Goal: Task Accomplishment & Management: Complete application form

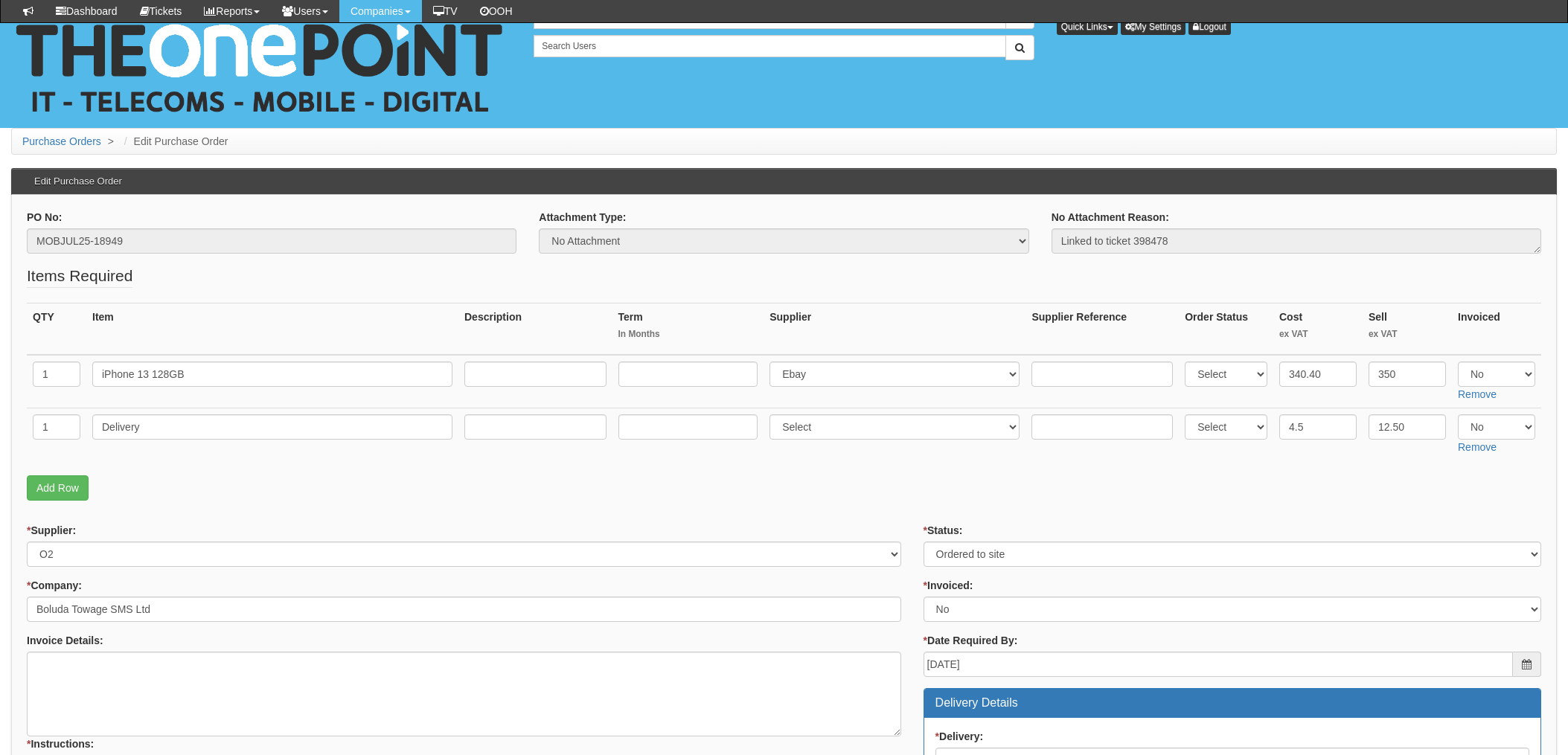
scroll to position [239, 0]
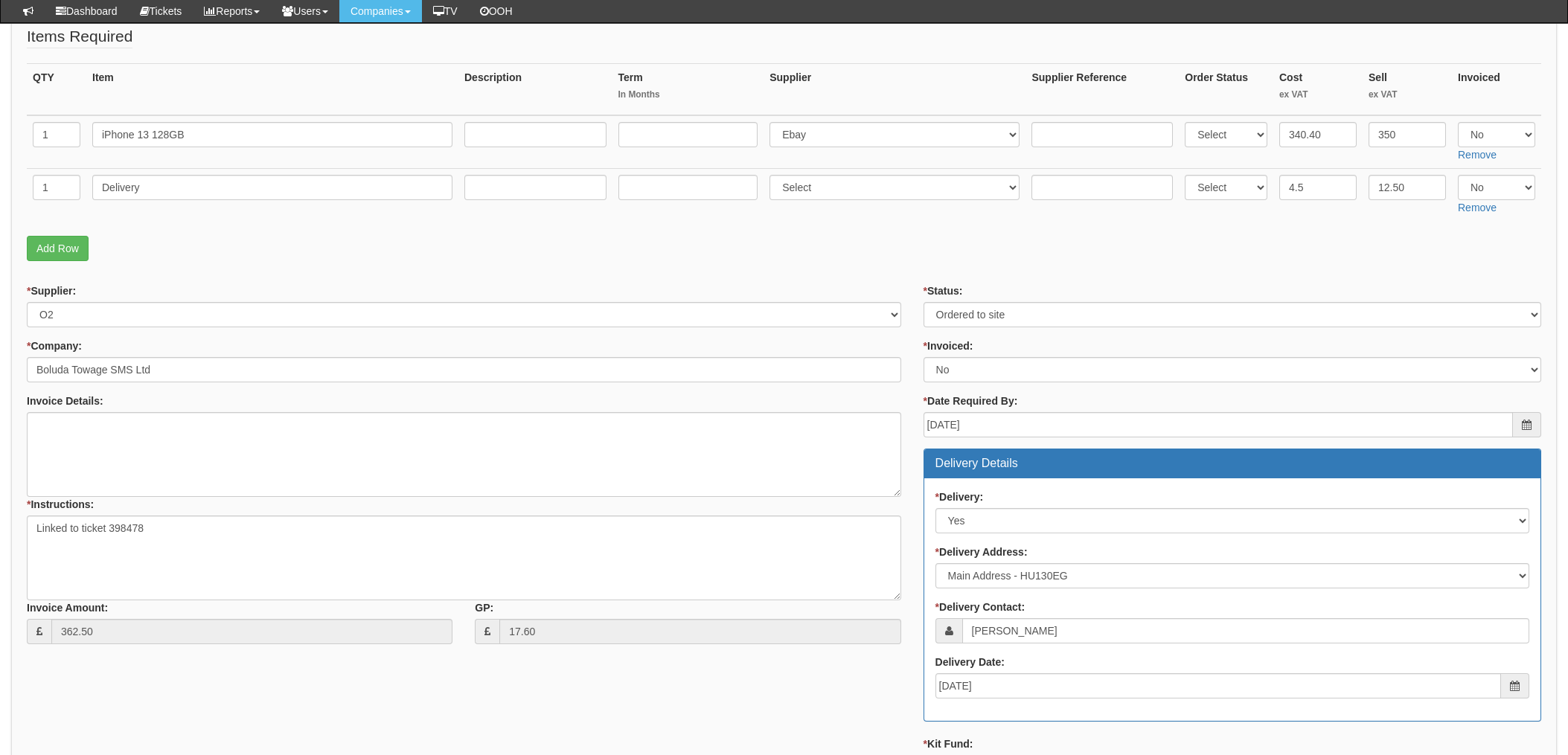
click at [799, 259] on p "Add Row" at bounding box center [784, 248] width 1514 height 25
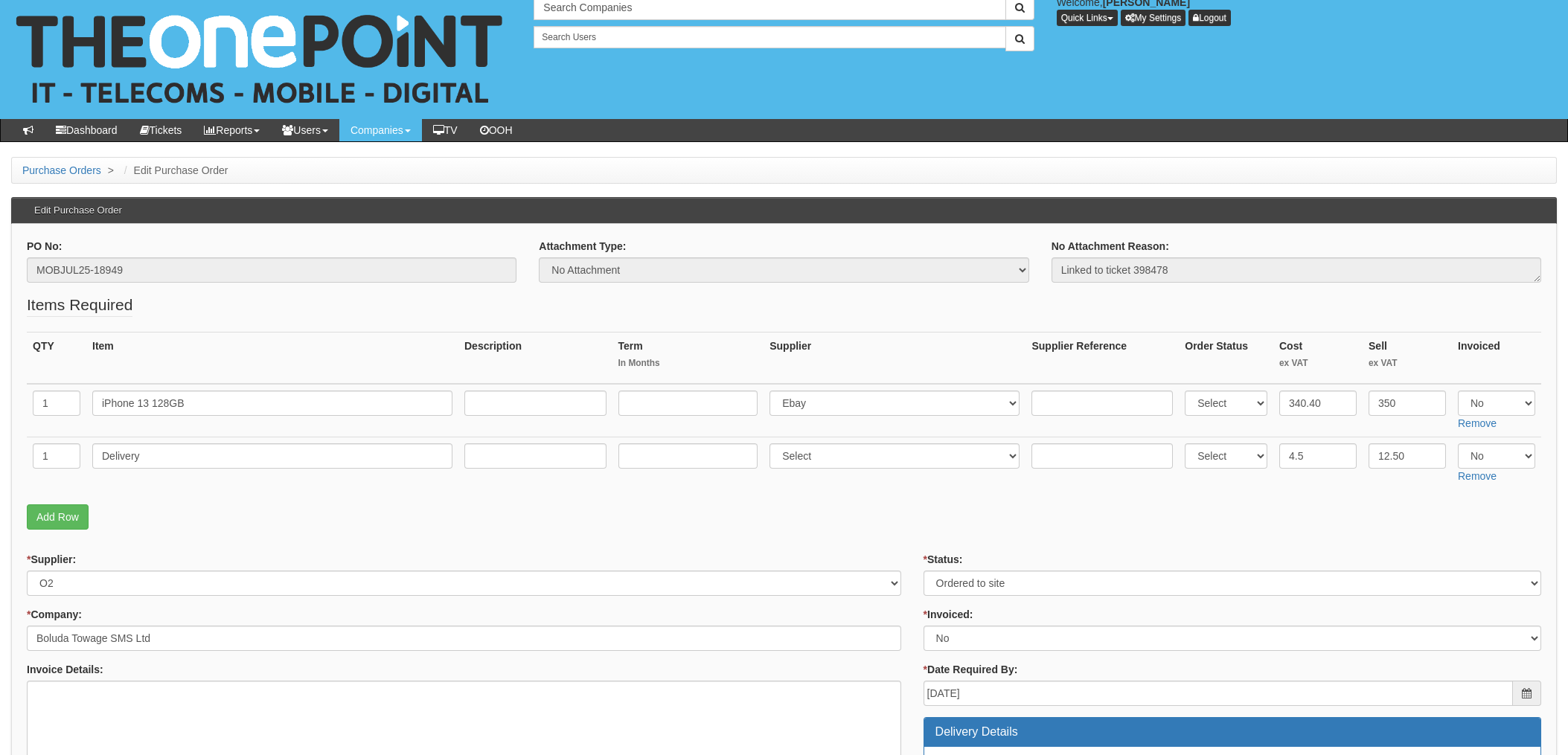
scroll to position [0, 0]
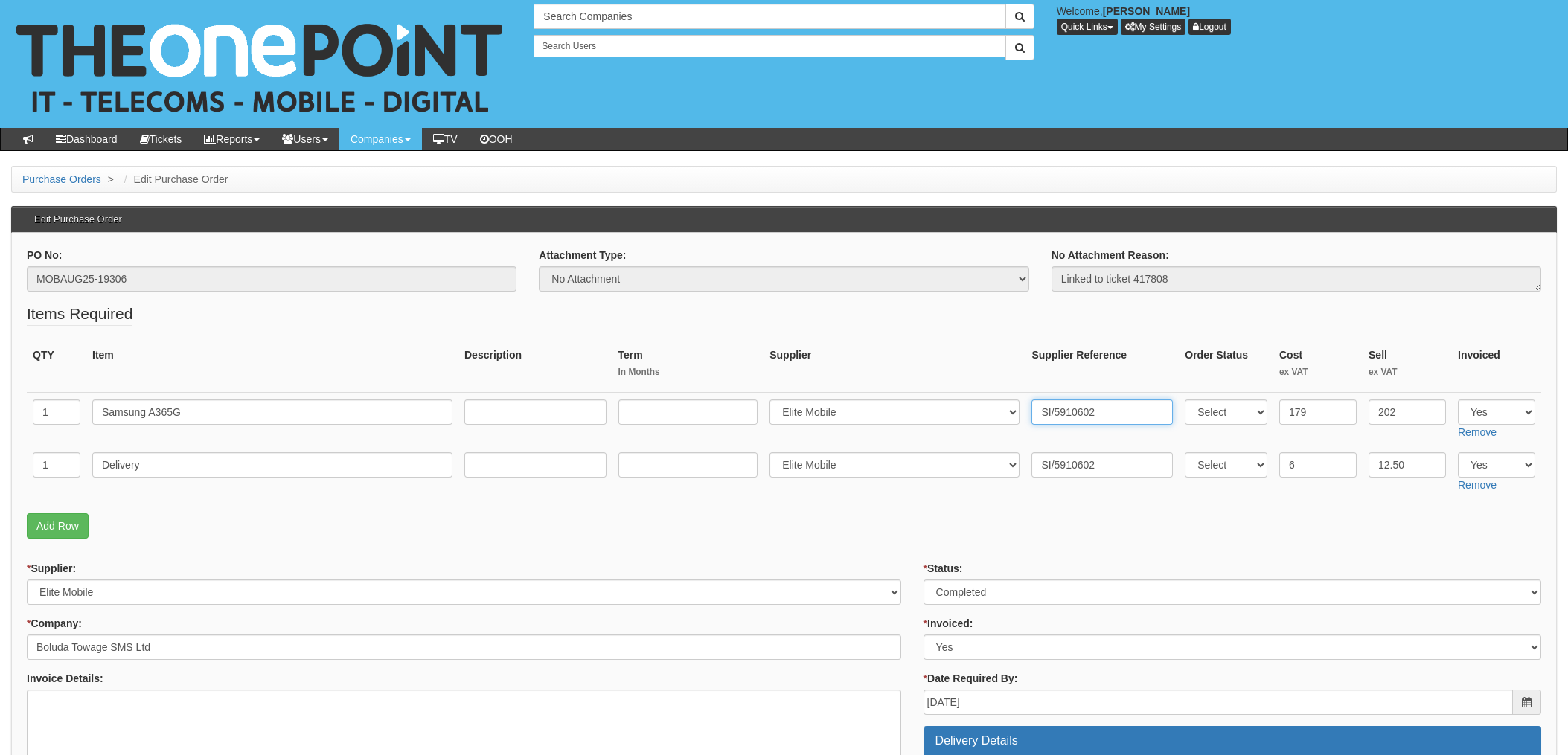
click at [1120, 418] on input "SI/5910602" at bounding box center [1102, 412] width 142 height 25
click at [1102, 409] on input "SI/5910602" at bounding box center [1102, 412] width 142 height 25
drag, startPoint x: 1117, startPoint y: 411, endPoint x: 970, endPoint y: 414, distance: 147.0
click at [963, 413] on tr "1 Samsung A365G Select 123 REG.co.uk 1Password 3 4Gon AA Jones Electric Ltd Abz…" at bounding box center [784, 419] width 1514 height 53
click at [804, 521] on p "Add Row" at bounding box center [784, 526] width 1514 height 25
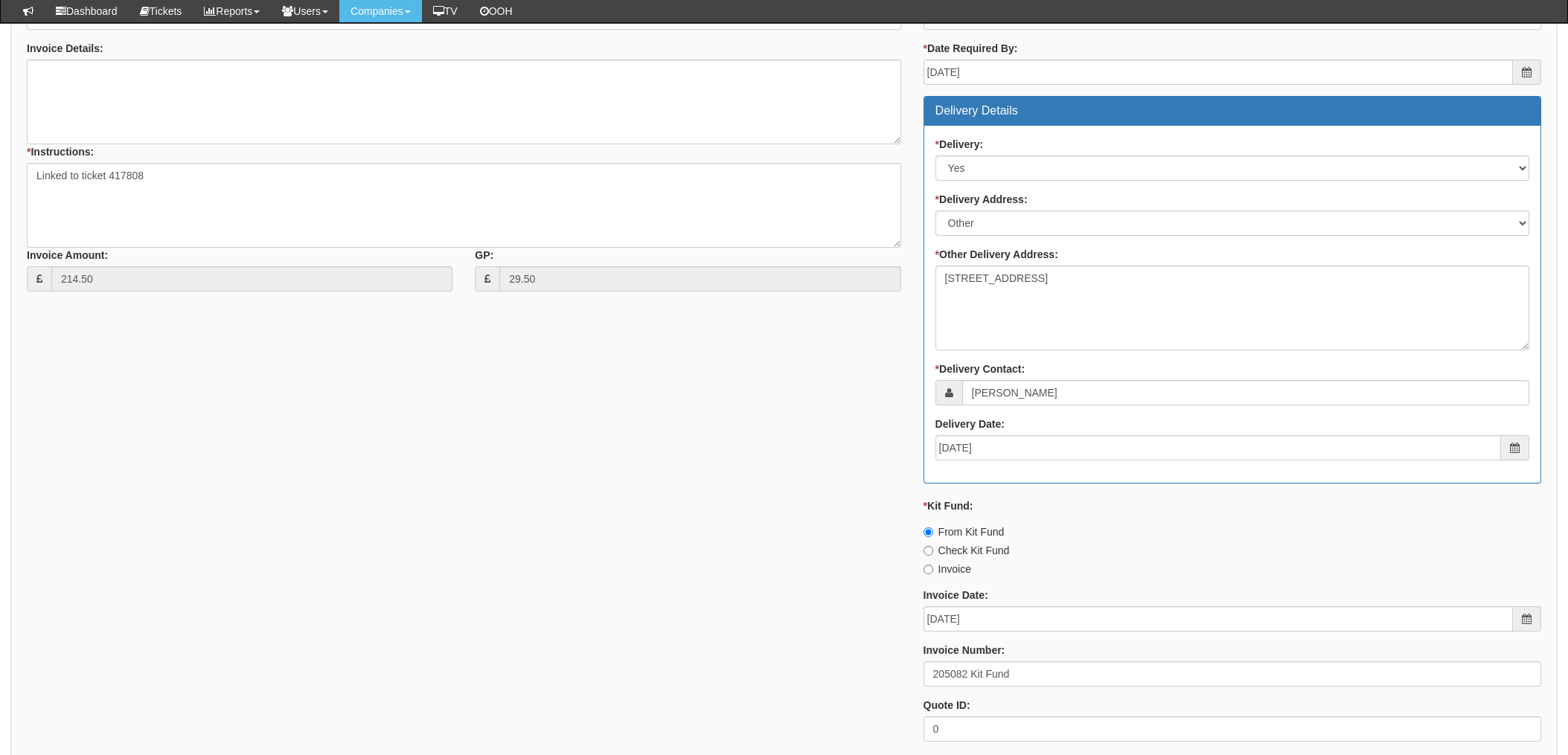
scroll to position [595, 0]
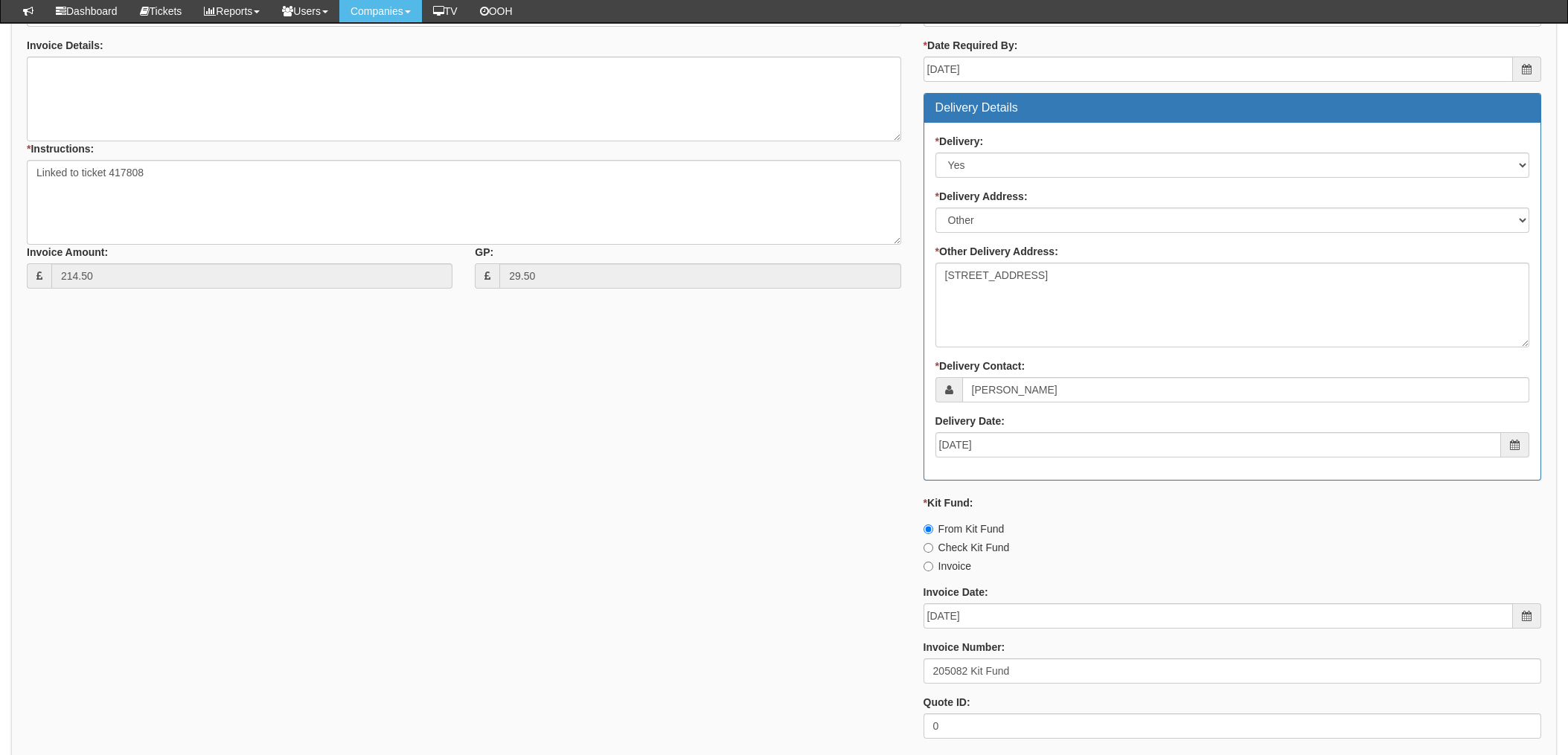
drag, startPoint x: 883, startPoint y: 671, endPoint x: 928, endPoint y: 668, distance: 45.1
click at [883, 671] on div "* Supplier: Select 123 REG.co.uk 1Password 3 4Gon AA Jones Electric Ltd Abzorb …" at bounding box center [783, 339] width 1536 height 822
drag, startPoint x: 966, startPoint y: 669, endPoint x: 931, endPoint y: 669, distance: 35.0
click at [908, 669] on div "* Supplier: Select 123 REG.co.uk 1Password 3 4Gon AA Jones Electric Ltd Abzorb …" at bounding box center [783, 339] width 1536 height 822
click at [857, 611] on div "* Supplier: Select 123 REG.co.uk 1Password 3 4Gon AA Jones Electric Ltd Abzorb …" at bounding box center [783, 339] width 1536 height 822
